Goal: Complete application form: Complete application form

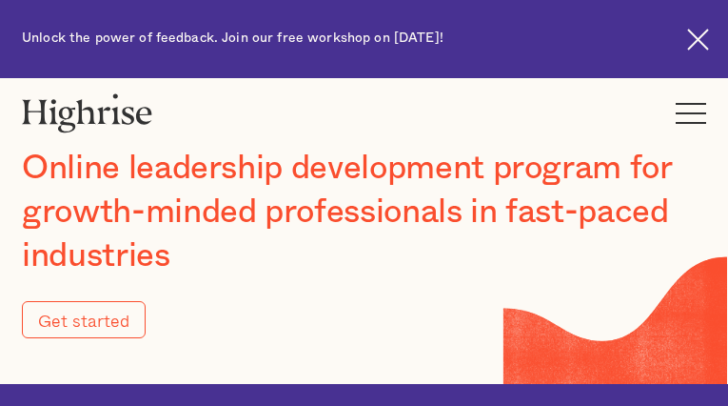
type input "Submit"
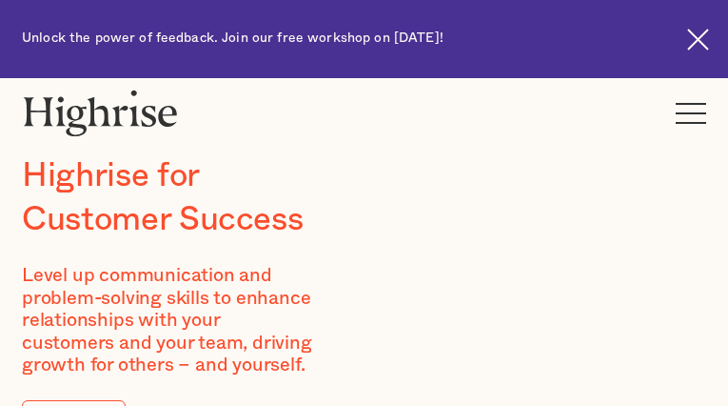
type input "MPVjNVadIp"
type input "PiHLOtBXpOMNG"
type input "[EMAIL_ADDRESS][DOMAIN_NAME]"
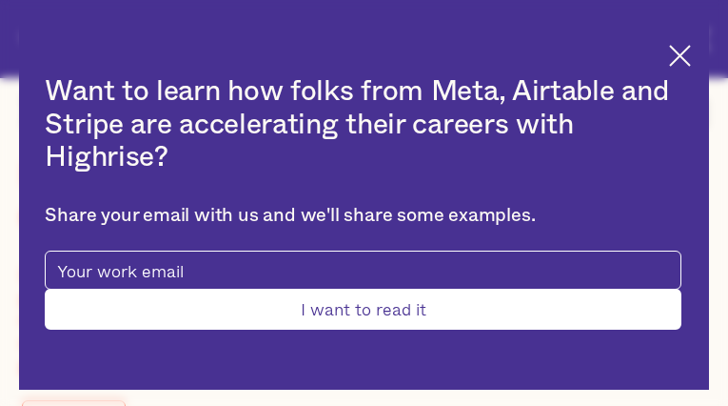
type input "bnxkyRAS"
type input "NaomirkMyjvJc"
type input "[EMAIL_ADDRESS][DOMAIN_NAME]"
type input "4036643872"
type input "Submit"
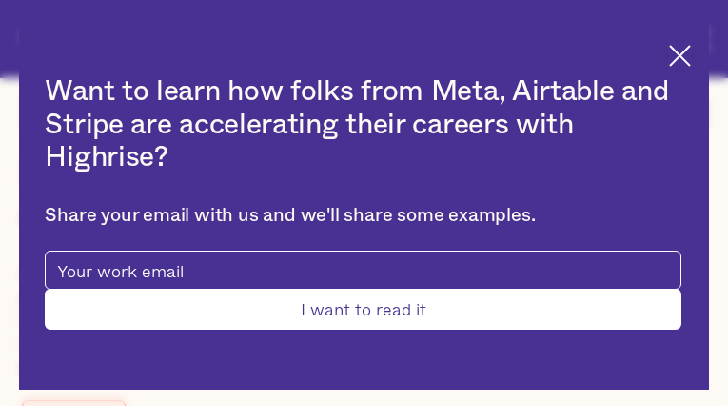
type input "AkdMGkzNJAgWHh"
type input "UcjrZnYC"
type input "[EMAIL_ADDRESS][DOMAIN_NAME]"
type input "RjCuhHNSABwSIG"
type input "DnPuWKcZHnZbEN"
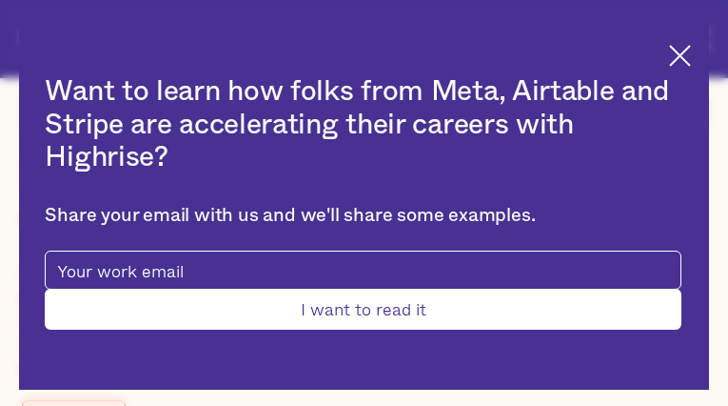
type input "[EMAIL_ADDRESS][DOMAIN_NAME]"
type input "6961409370"
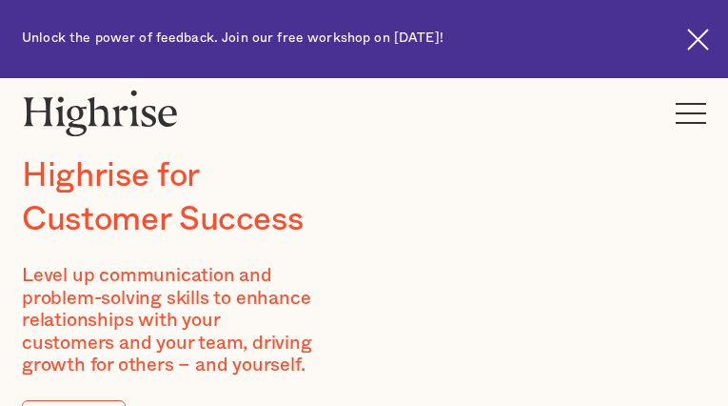
type input "XyZHLIXM"
type input "XHHVCuSu"
type input "[EMAIL_ADDRESS][DOMAIN_NAME]"
type input "3523088964"
type input "RGNlgaLUBzO"
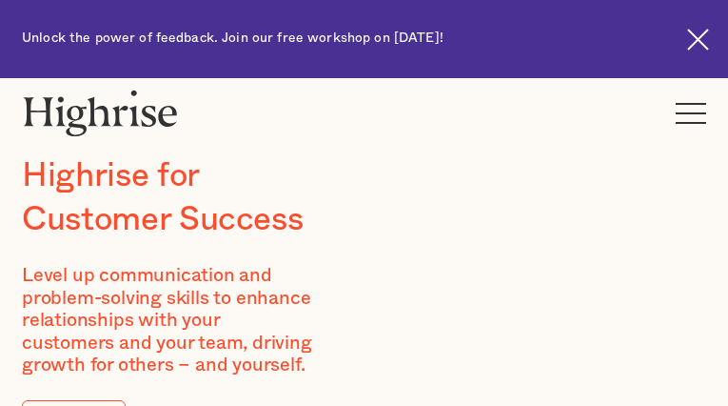
type input "RFgsvUuM"
type input "[EMAIL_ADDRESS][DOMAIN_NAME]"
type input "GMoprQzKVQr"
type input "tUVBAltDmSNLU"
type input "[EMAIL_ADDRESS][DOMAIN_NAME]"
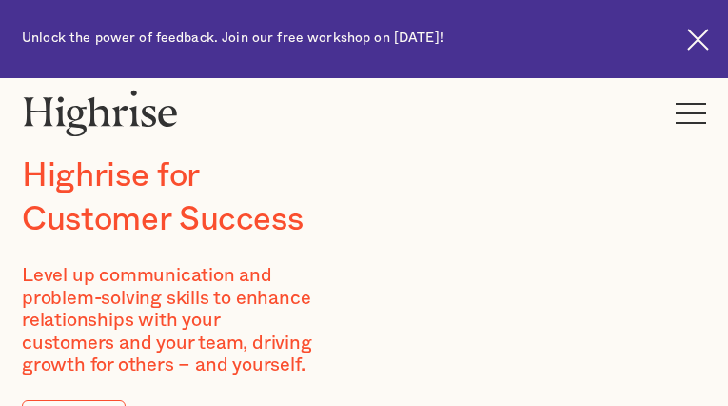
type input "nZIwjDjONk"
type input "pZaPRdJDkZuNtS"
type input "[EMAIL_ADDRESS][DOMAIN_NAME]"
type input "5066830537"
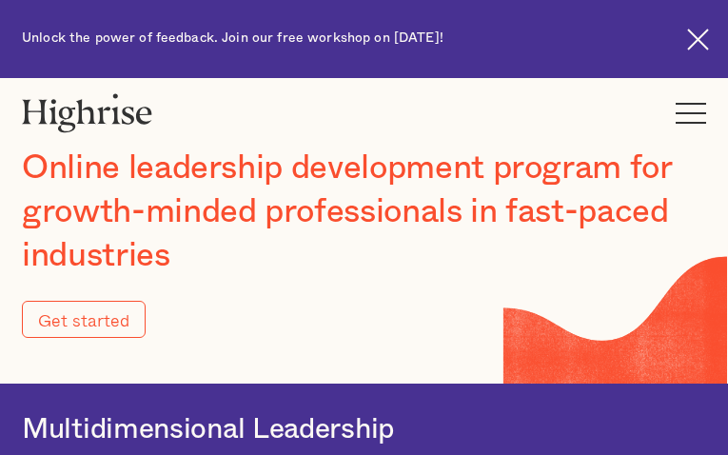
type input "Submit"
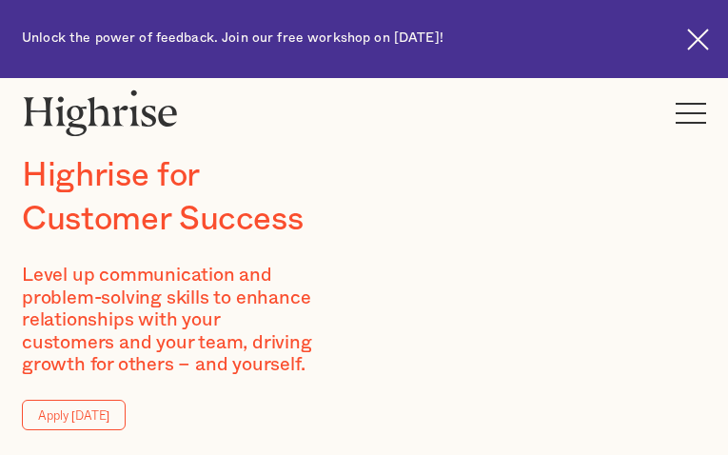
type input "AdGBuwMCgg"
type input "GLPfRZLvdOgi"
type input "[EMAIL_ADDRESS][DOMAIN_NAME]"
type input "7102124854"
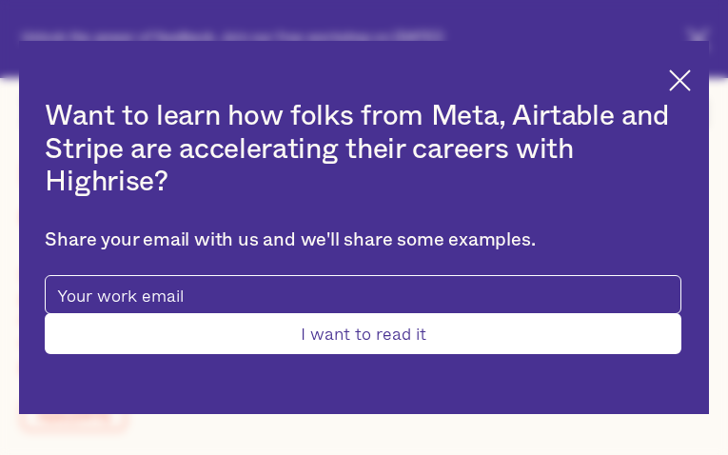
type input "Submit"
type input "sWaUComz"
type input "XGffrXdghluQxnaQ"
type input "[EMAIL_ADDRESS][DOMAIN_NAME]"
type input "4388030623"
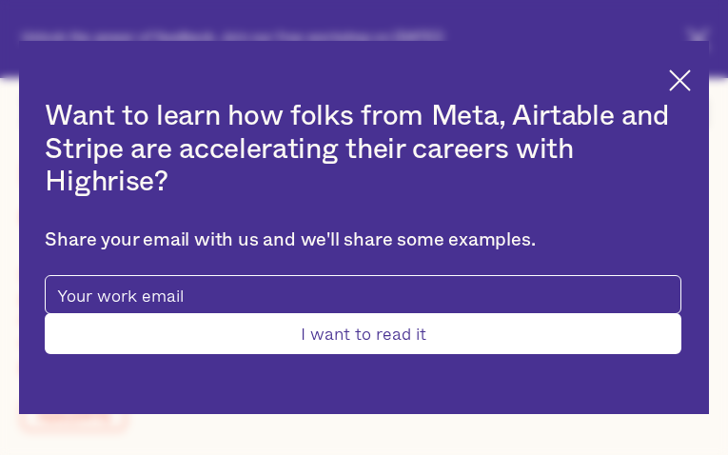
type input "LGNgHymbVlKoQCI"
type input "lunRDPugpIl"
type input "[EMAIL_ADDRESS][DOMAIN_NAME]"
type input "hKKXhSBNGFfFhuN"
type input "yxwWtKaDCHN"
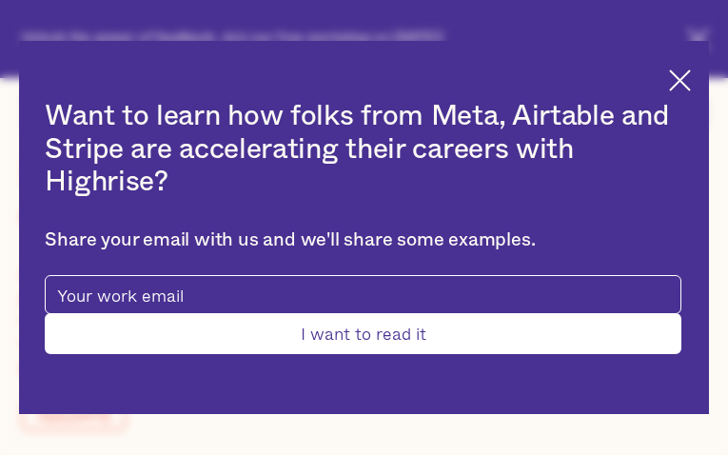
type input "[EMAIL_ADDRESS][DOMAIN_NAME]"
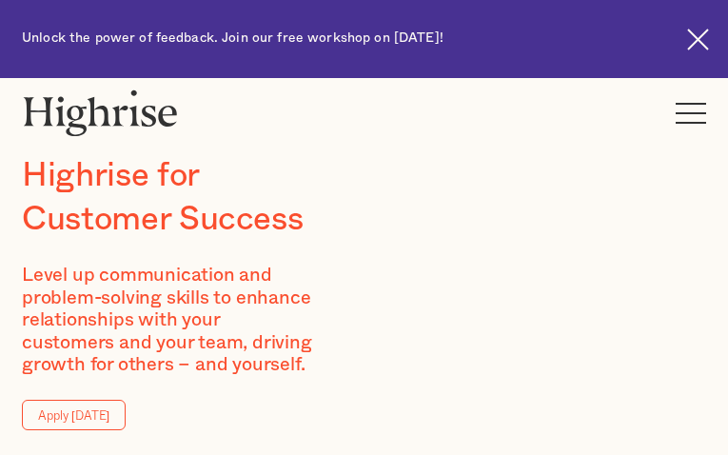
type input "nNvflWkf"
type input "nrEewsdRMoEMNjq"
type input "[EMAIL_ADDRESS][DOMAIN_NAME]"
type input "omWqgEdBvEOQEn"
type input "jRZqsLQlk"
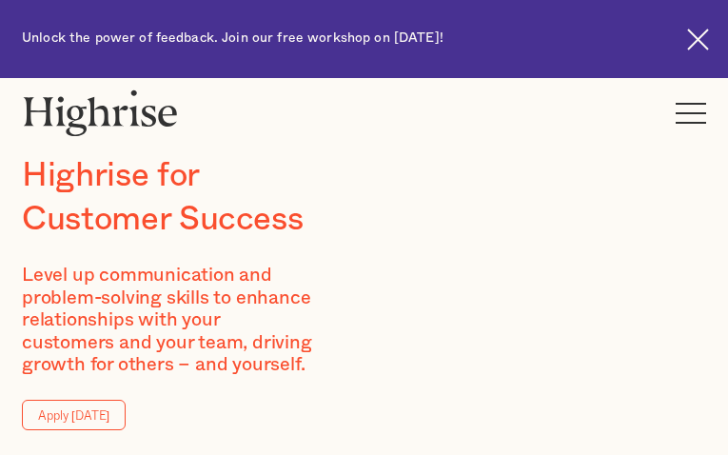
type input "[EMAIL_ADDRESS][DOMAIN_NAME]"
type input "9211119554"
type input "NrpRhLZMbtk"
type input "mMwQlyTCKQ"
type input "[EMAIL_ADDRESS][DOMAIN_NAME]"
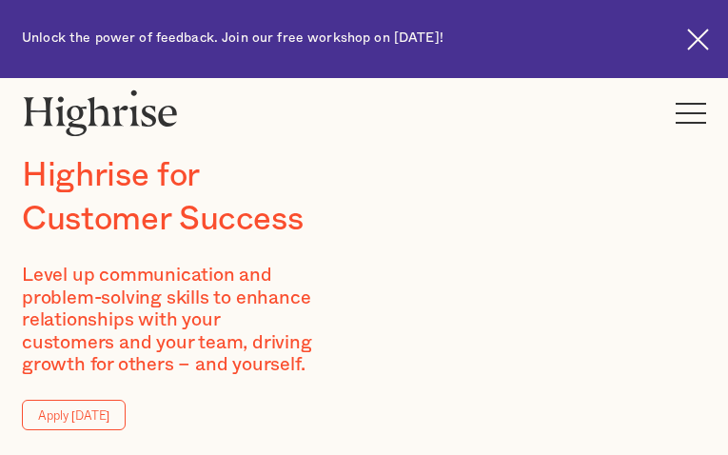
type input "9797663233"
type input "AaVBlvZEaAmDyTi"
type input "CMaosGmsjei"
type input "[EMAIL_ADDRESS][DOMAIN_NAME]"
